Goal: Entertainment & Leisure: Consume media (video, audio)

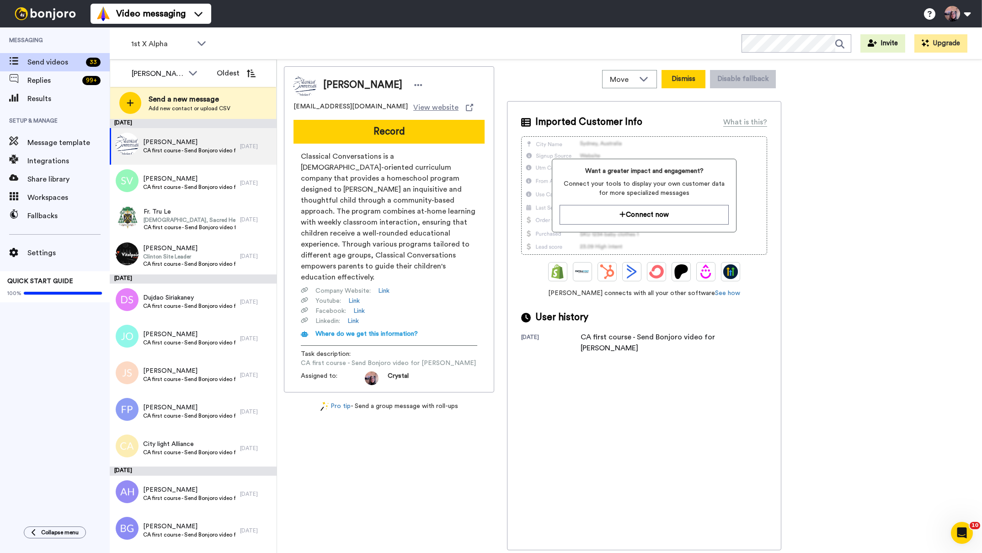
click at [692, 82] on button "Dismiss" at bounding box center [684, 79] width 44 height 18
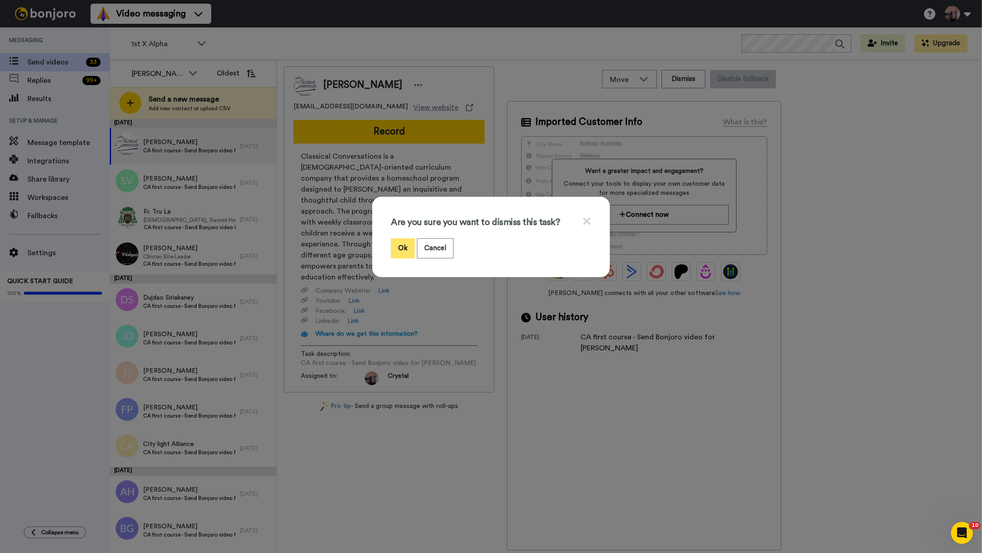
click at [404, 249] on button "Ok" at bounding box center [403, 248] width 24 height 20
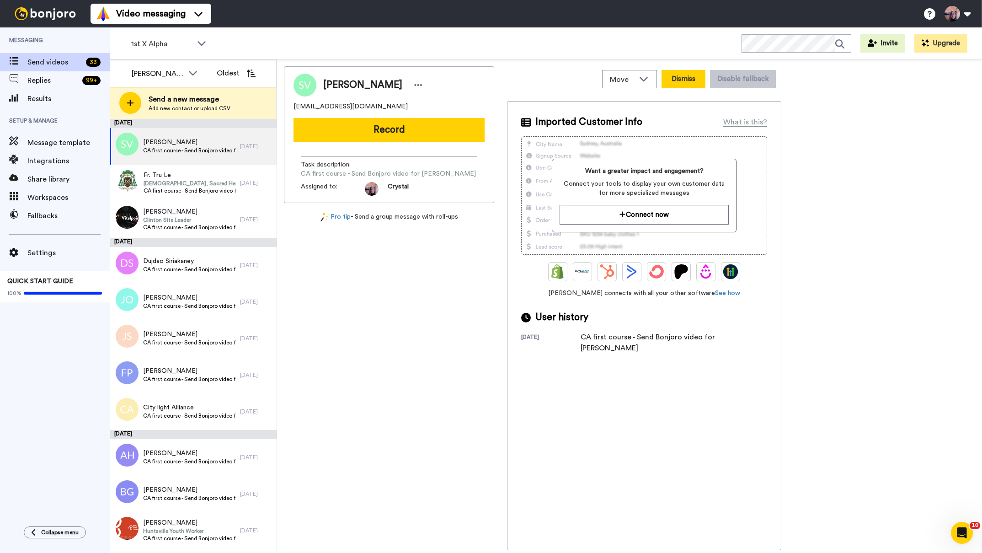
click at [685, 80] on button "Dismiss" at bounding box center [684, 79] width 44 height 18
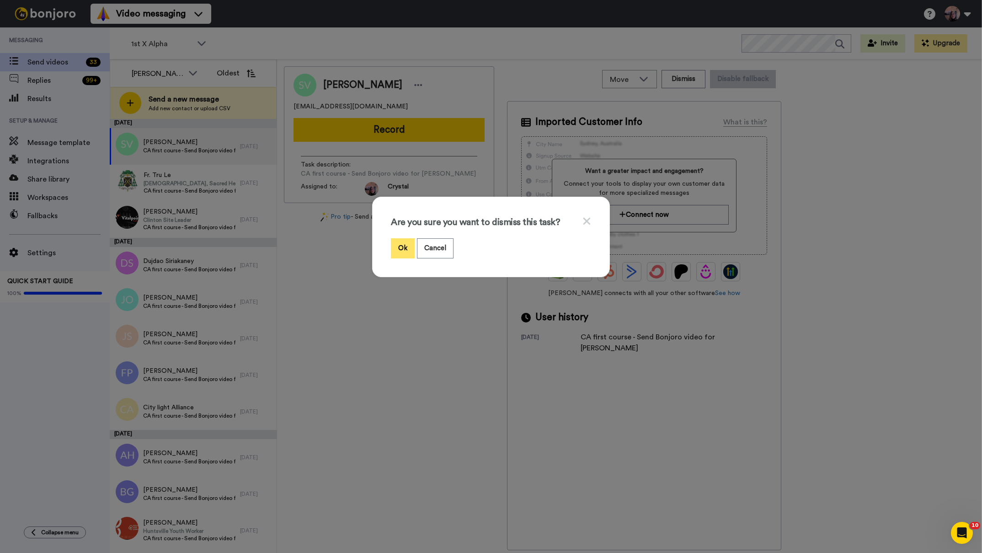
click at [408, 243] on button "Ok" at bounding box center [403, 248] width 24 height 20
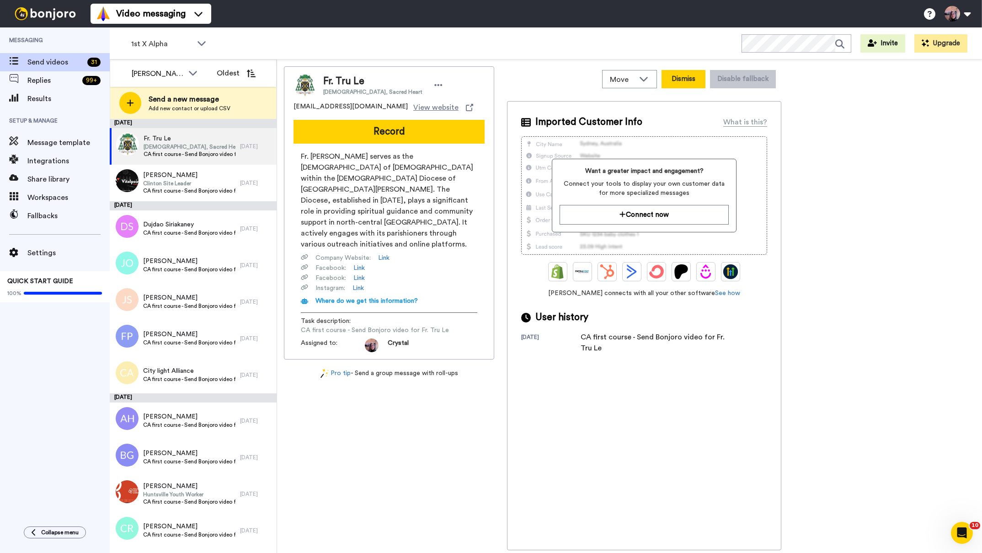
click at [681, 77] on button "Dismiss" at bounding box center [684, 79] width 44 height 18
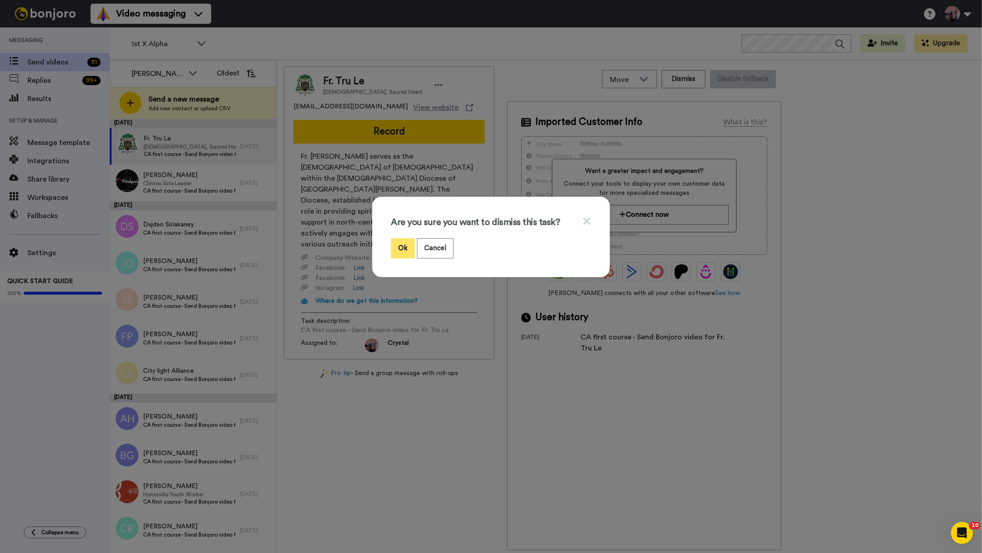
click at [406, 246] on button "Ok" at bounding box center [403, 248] width 24 height 20
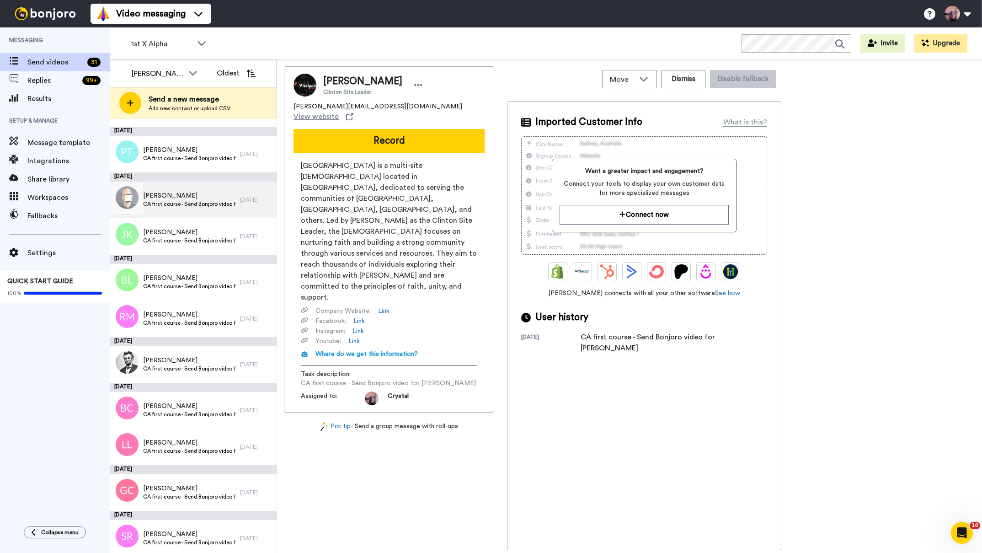
scroll to position [810, 0]
